Goal: Navigation & Orientation: Go to known website

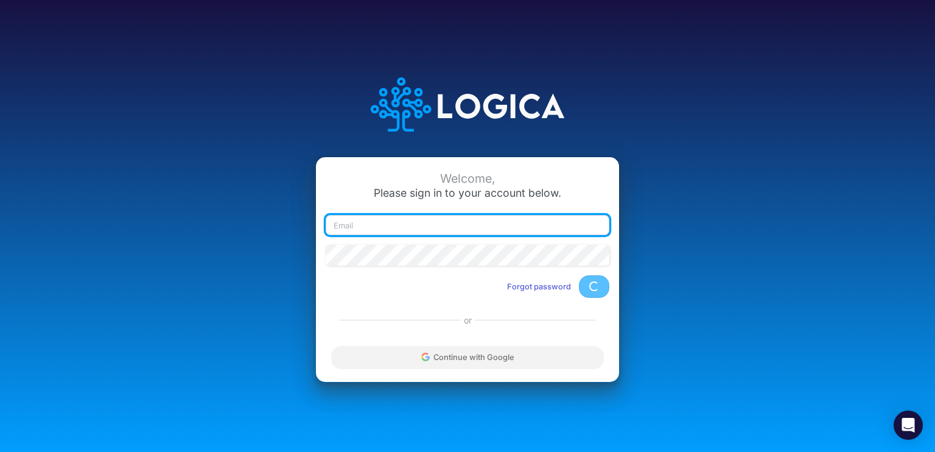
click at [385, 224] on input "email" at bounding box center [468, 225] width 284 height 21
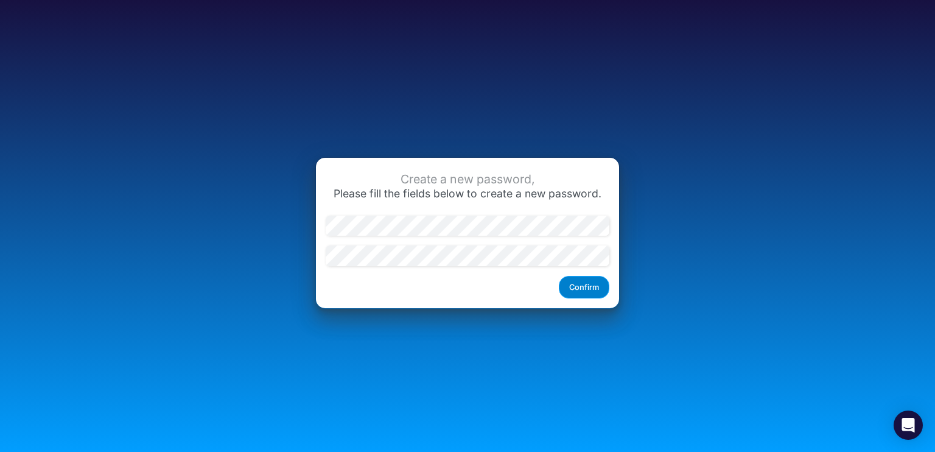
click at [575, 289] on button "Confirm" at bounding box center [584, 287] width 51 height 23
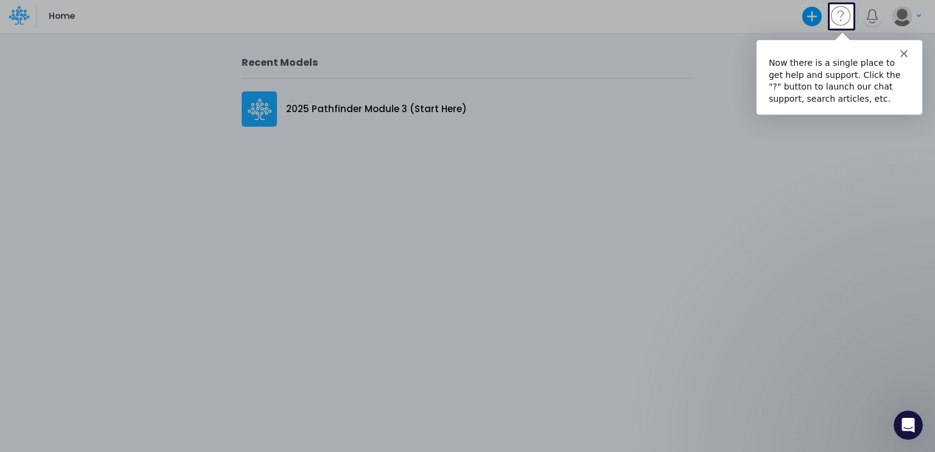
click at [904, 47] on div "Intercom messenger" at bounding box center [839, 47] width 166 height 17
click at [900, 52] on icon "Close" at bounding box center [903, 52] width 7 height 7
